Goal: Task Accomplishment & Management: Use online tool/utility

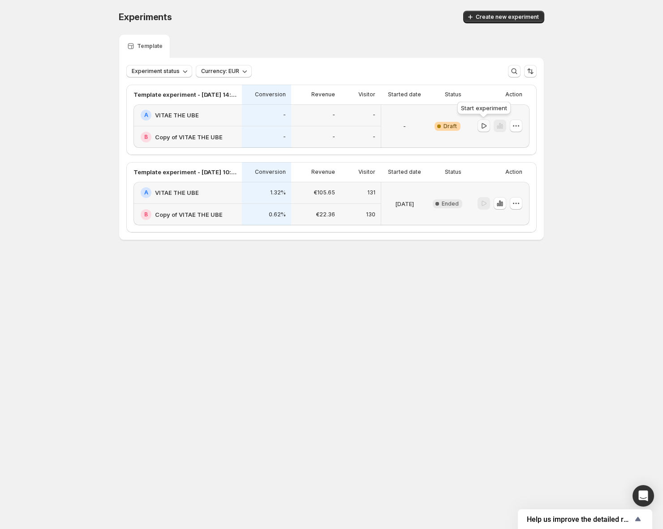
click at [483, 126] on icon "button" at bounding box center [483, 125] width 9 height 9
click at [519, 127] on icon "button" at bounding box center [516, 125] width 9 height 9
click at [592, 120] on div "Experiments. This page is ready Experiments Create new experiment Template Expe…" at bounding box center [331, 144] width 663 height 288
click at [172, 138] on h2 "Copy of VITAE THE UBE" at bounding box center [189, 137] width 68 height 9
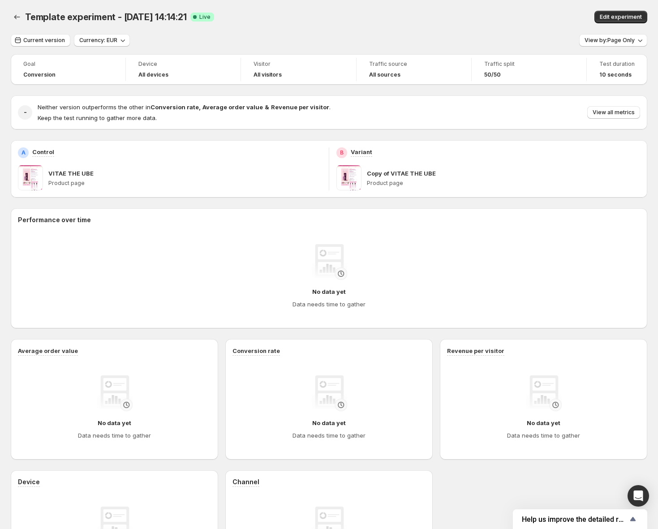
click at [355, 173] on span at bounding box center [348, 177] width 25 height 25
